Goal: Go to known website: Access a specific website the user already knows

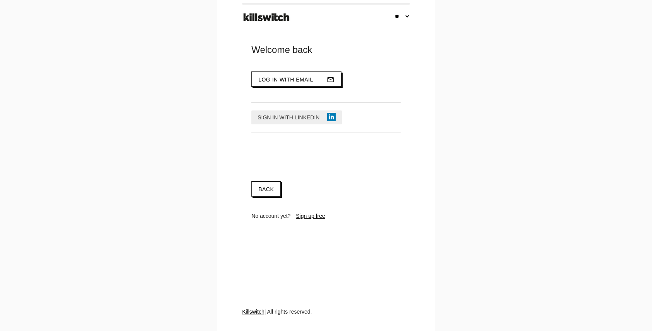
click at [308, 117] on span "Sign in with LinkedIn" at bounding box center [289, 117] width 62 height 6
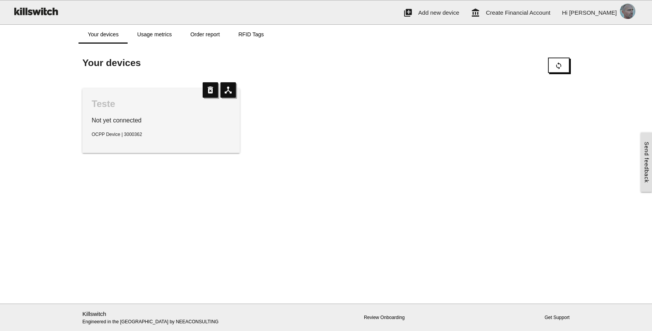
click at [332, 154] on div "Teste Not yet connected OCPP Device | 3000362 device_hub delete_forever" at bounding box center [326, 121] width 495 height 80
